Goal: Transaction & Acquisition: Purchase product/service

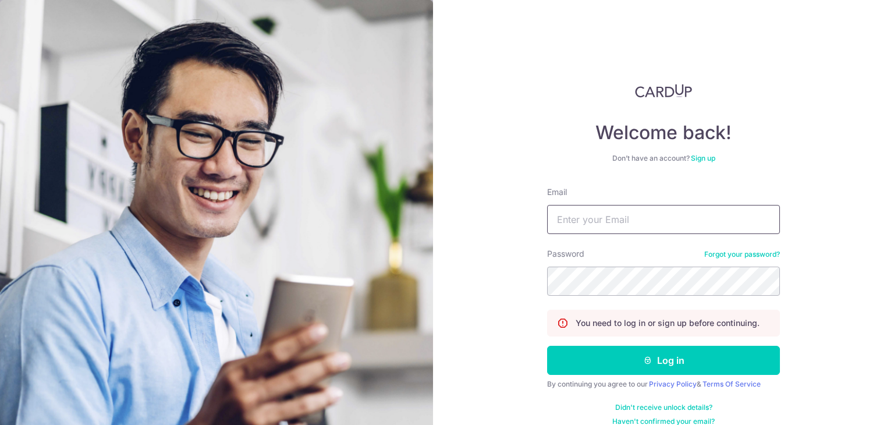
click at [576, 216] on input "Email" at bounding box center [663, 219] width 233 height 29
type input "rt_goh@yahoo.com"
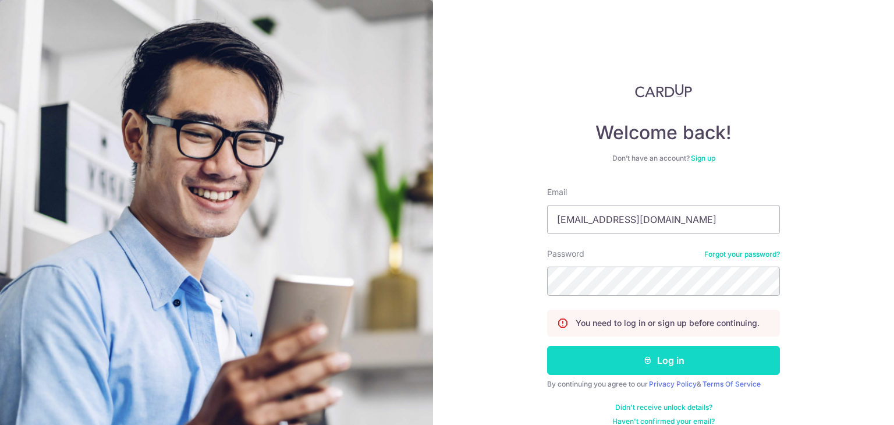
click at [652, 365] on button "Log in" at bounding box center [663, 360] width 233 height 29
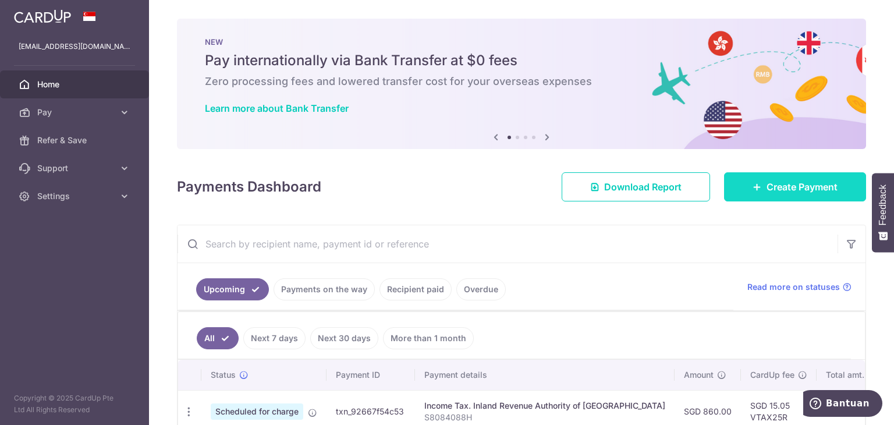
click at [766, 194] on link "Create Payment" at bounding box center [795, 186] width 142 height 29
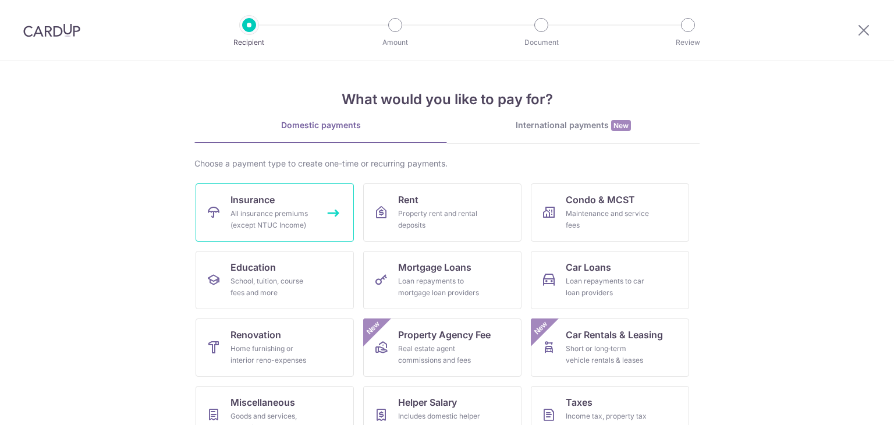
click at [279, 201] on link "Insurance All insurance premiums (except NTUC Income)" at bounding box center [275, 212] width 158 height 58
click at [328, 211] on link "Insurance All insurance premiums (except NTUC Income)" at bounding box center [275, 212] width 158 height 58
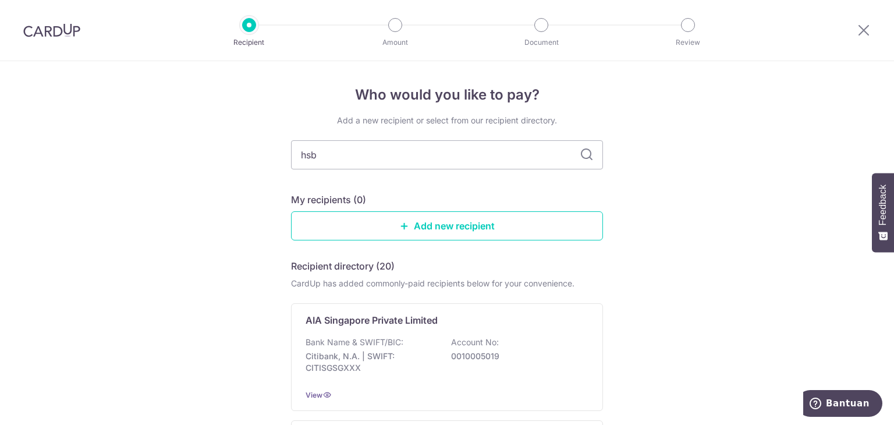
type input "hsbf"
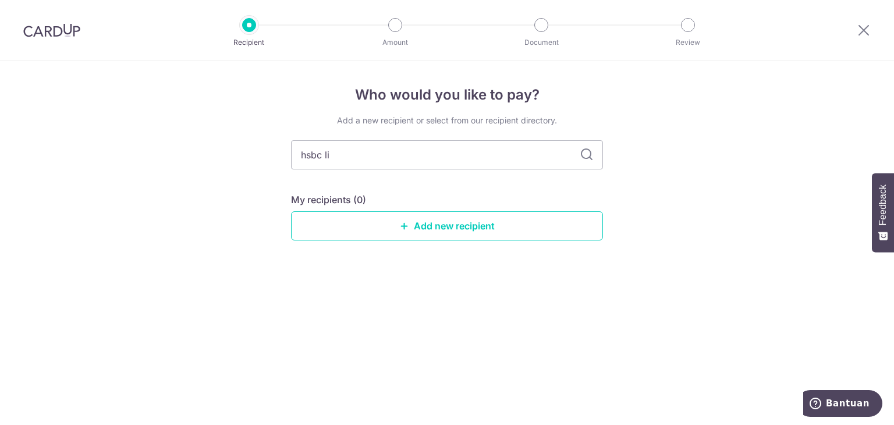
type input "hsbc lif"
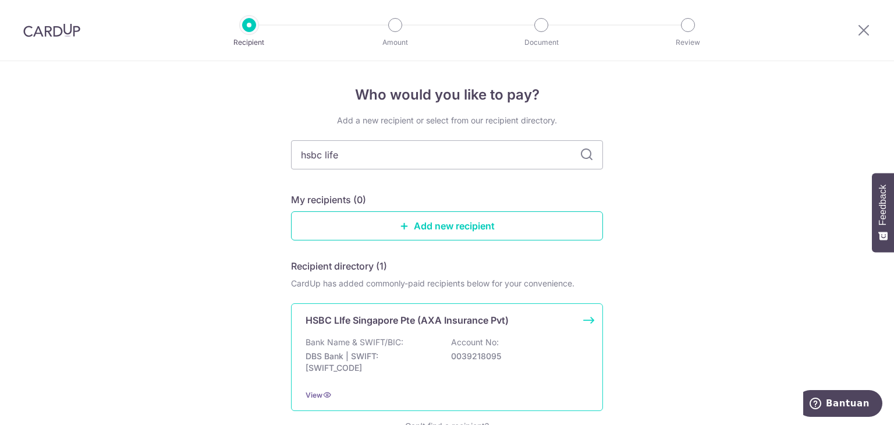
click at [459, 324] on p "HSBC LIfe Singapore Pte (AXA Insurance Pvt)" at bounding box center [407, 320] width 203 height 14
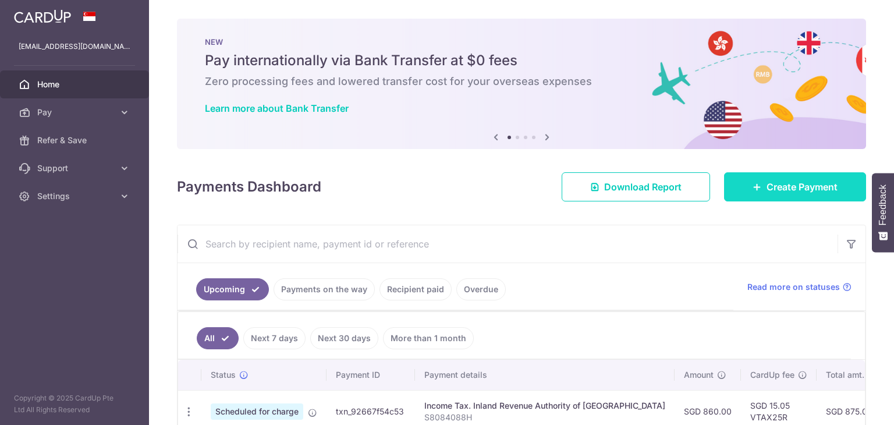
click at [774, 186] on span "Create Payment" at bounding box center [801, 187] width 71 height 14
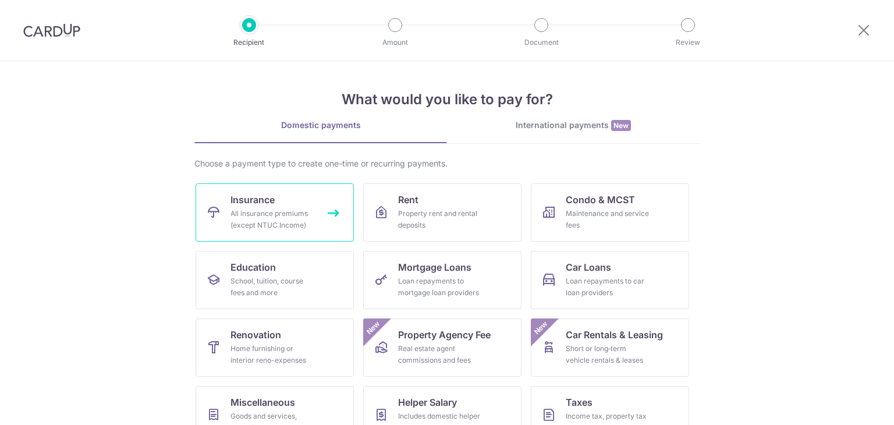
click at [231, 195] on span "Insurance" at bounding box center [252, 200] width 44 height 14
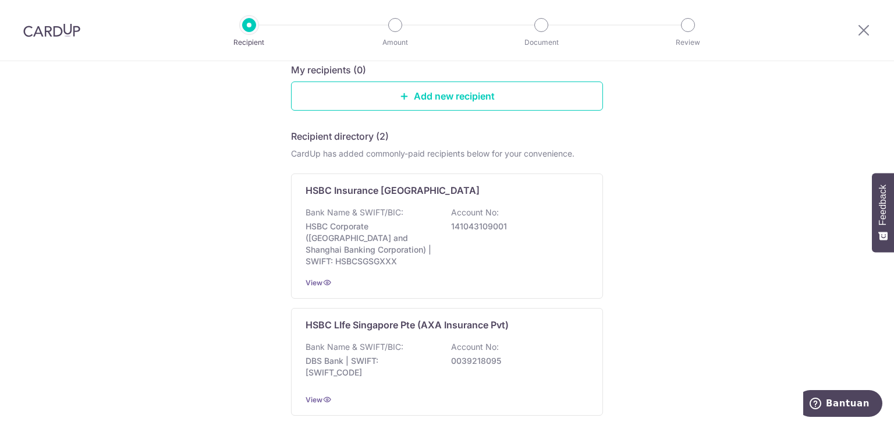
scroll to position [134, 0]
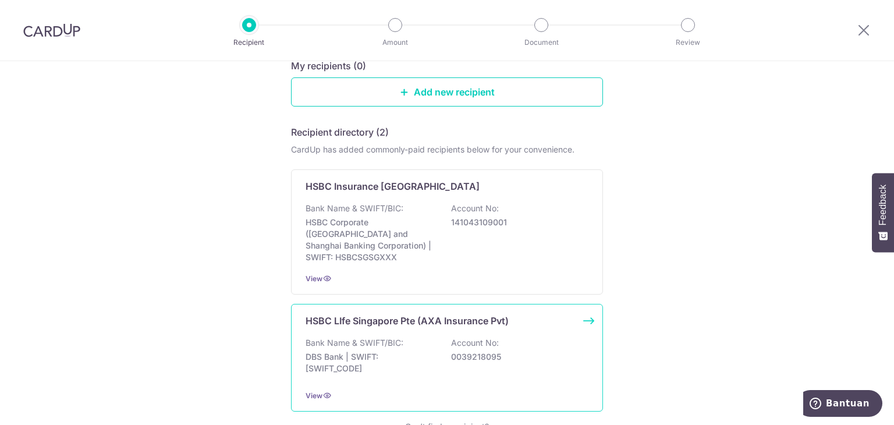
click at [424, 322] on div "HSBC LIfe Singapore Pte (AXA Insurance Pvt) Bank Name & SWIFT/BIC: DBS Bank | S…" at bounding box center [447, 358] width 312 height 108
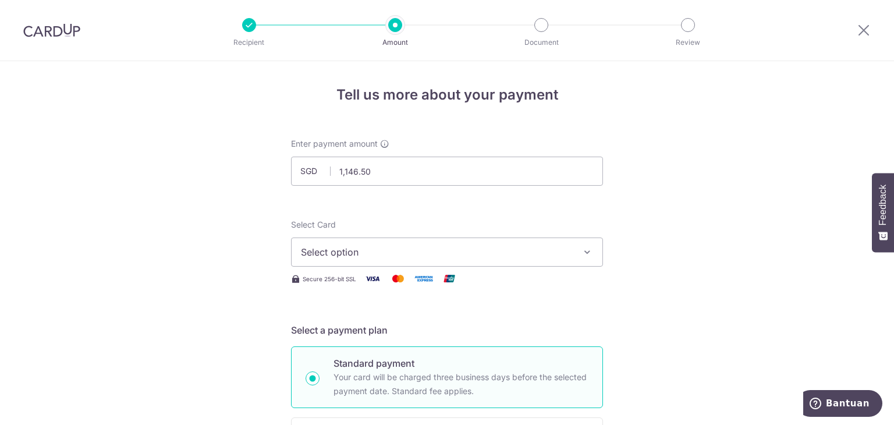
click at [411, 258] on span "Select option" at bounding box center [436, 252] width 271 height 14
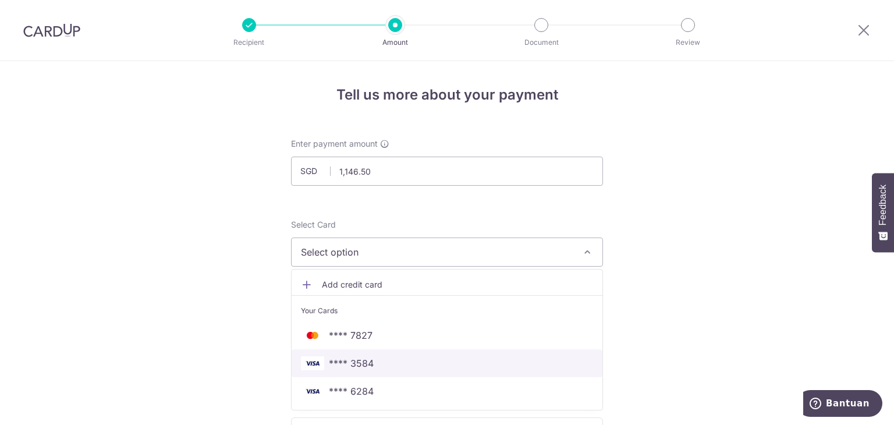
click at [361, 358] on span "**** 3584" at bounding box center [351, 363] width 45 height 14
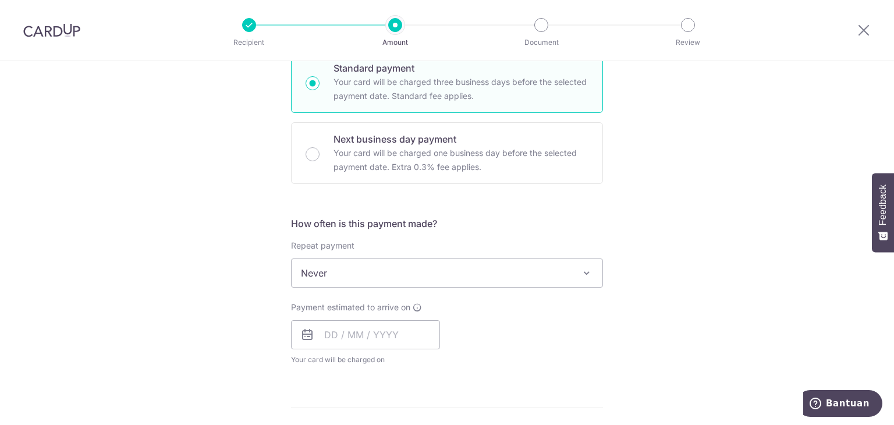
scroll to position [294, 0]
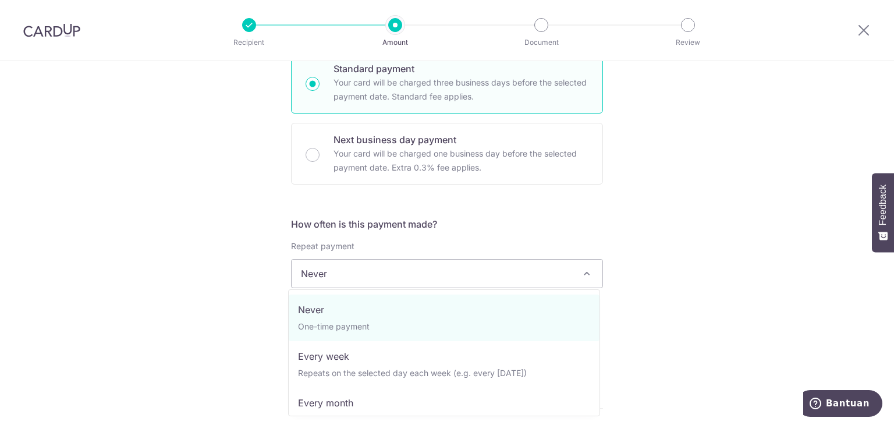
click at [503, 277] on span "Never" at bounding box center [447, 274] width 311 height 28
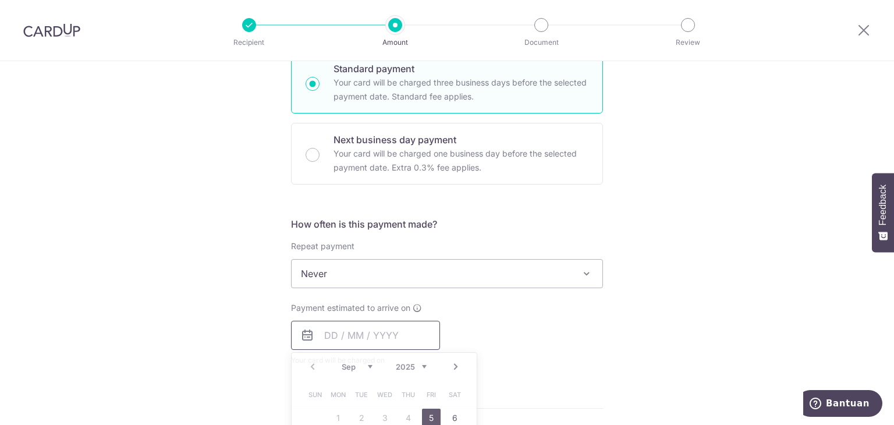
click at [398, 338] on input "text" at bounding box center [365, 335] width 149 height 29
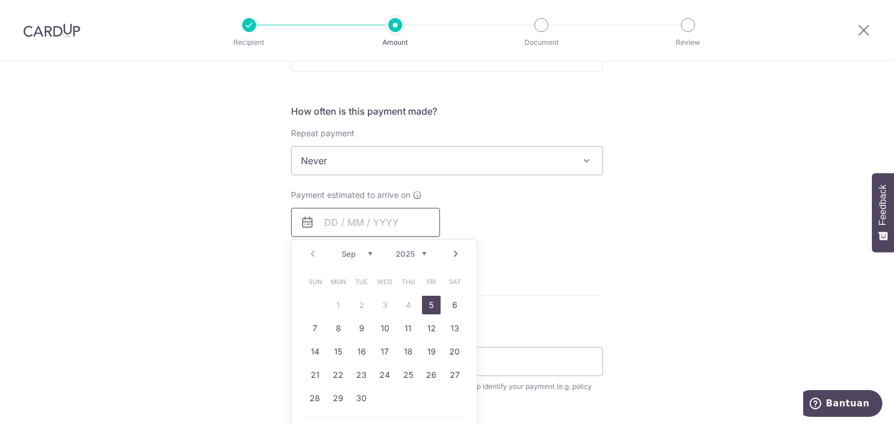
scroll to position [396, 0]
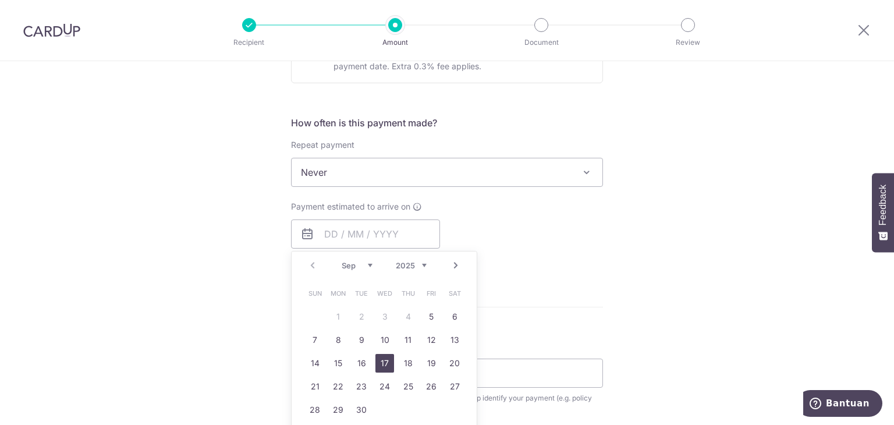
click at [378, 365] on link "17" at bounding box center [384, 363] width 19 height 19
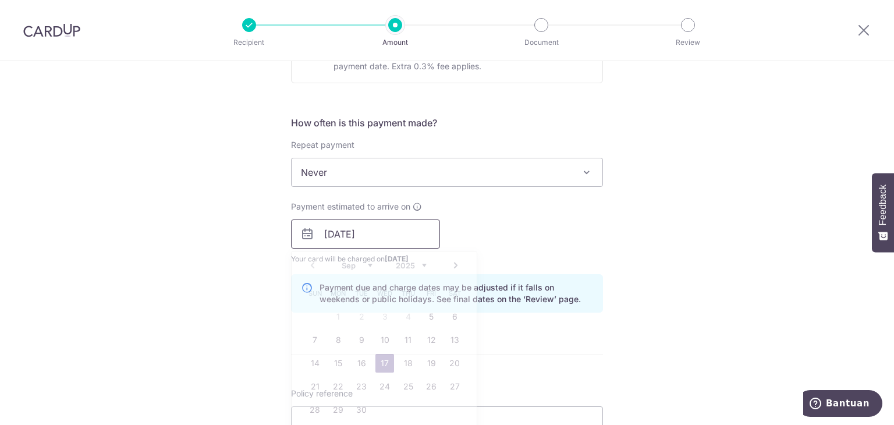
click at [365, 244] on input "17/09/2025" at bounding box center [365, 233] width 149 height 29
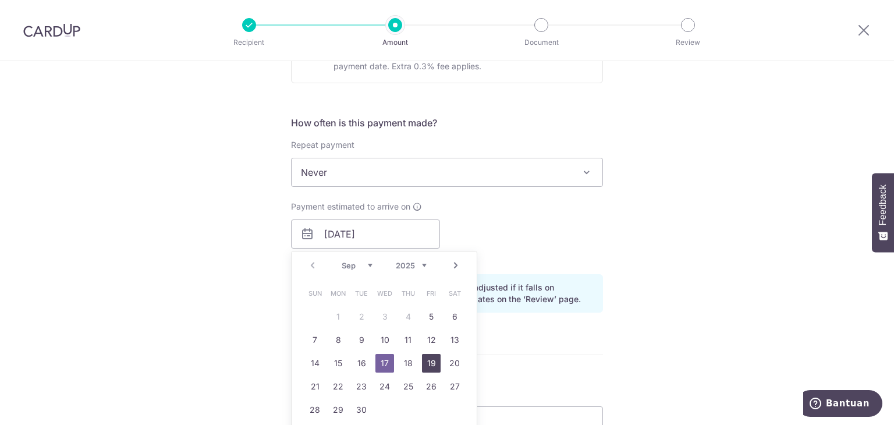
click at [434, 361] on link "19" at bounding box center [431, 363] width 19 height 19
type input "[DATE]"
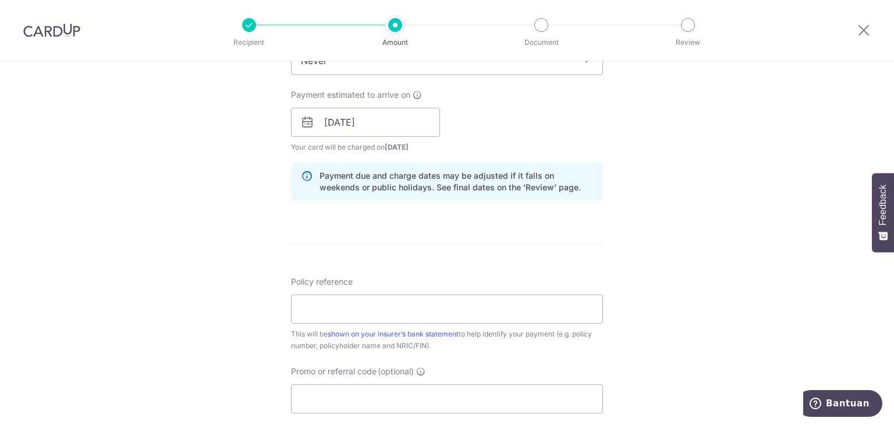
scroll to position [514, 0]
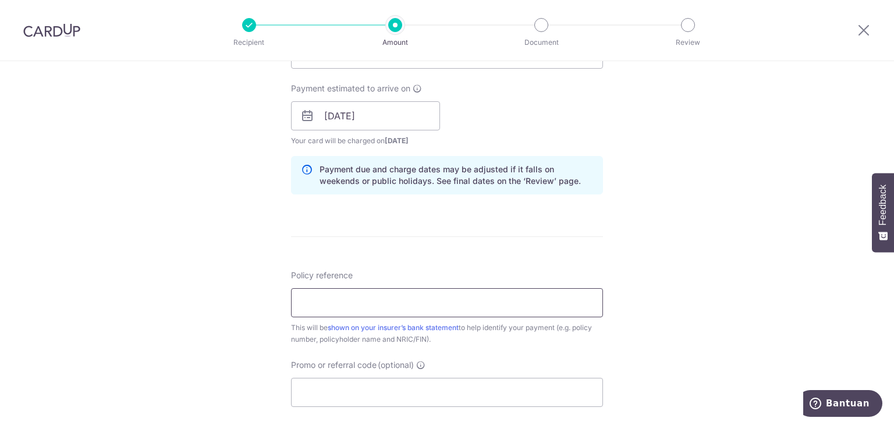
click at [411, 306] on input "Policy reference" at bounding box center [447, 302] width 312 height 29
type input "501-5421653"
click at [384, 387] on input "Promo or referral code (optional)" at bounding box center [447, 392] width 312 height 29
paste input "OFF225"
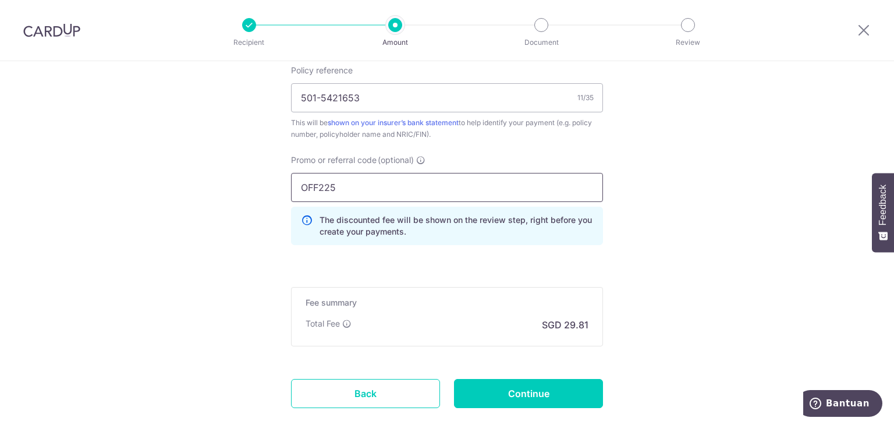
scroll to position [721, 0]
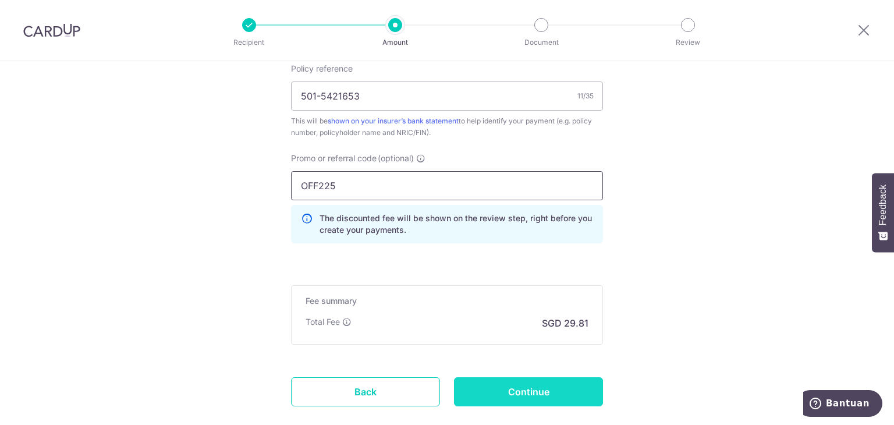
type input "OFF225"
click at [525, 393] on input "Continue" at bounding box center [528, 391] width 149 height 29
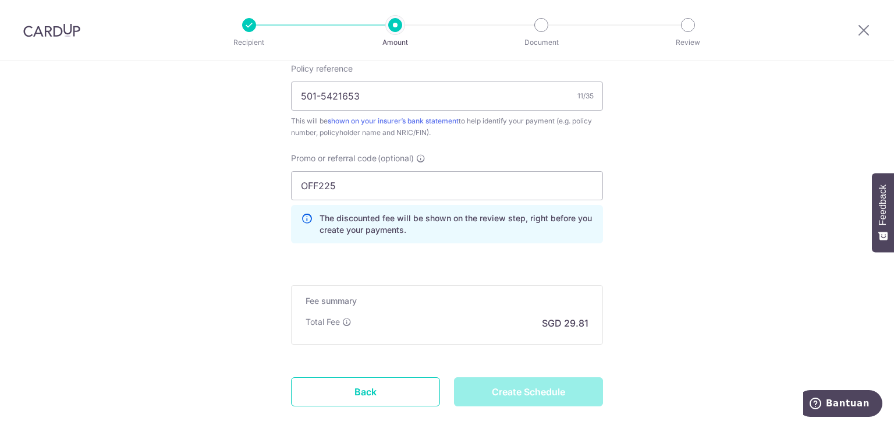
type input "Create Schedule"
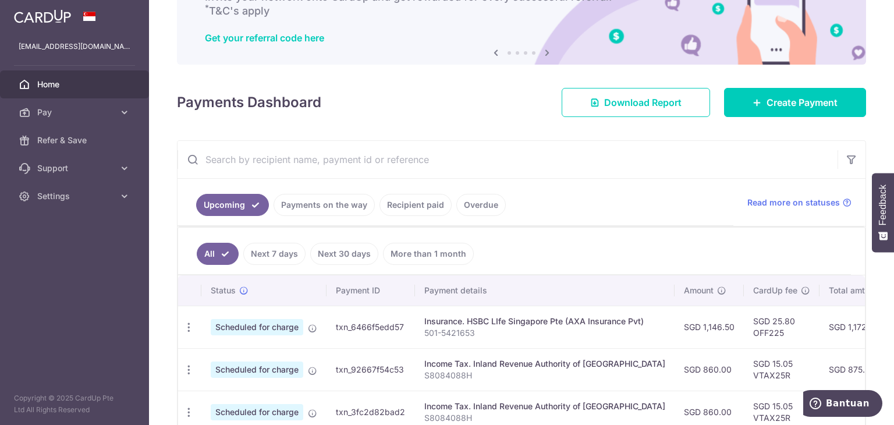
scroll to position [91, 0]
